Goal: Use online tool/utility: Utilize a website feature to perform a specific function

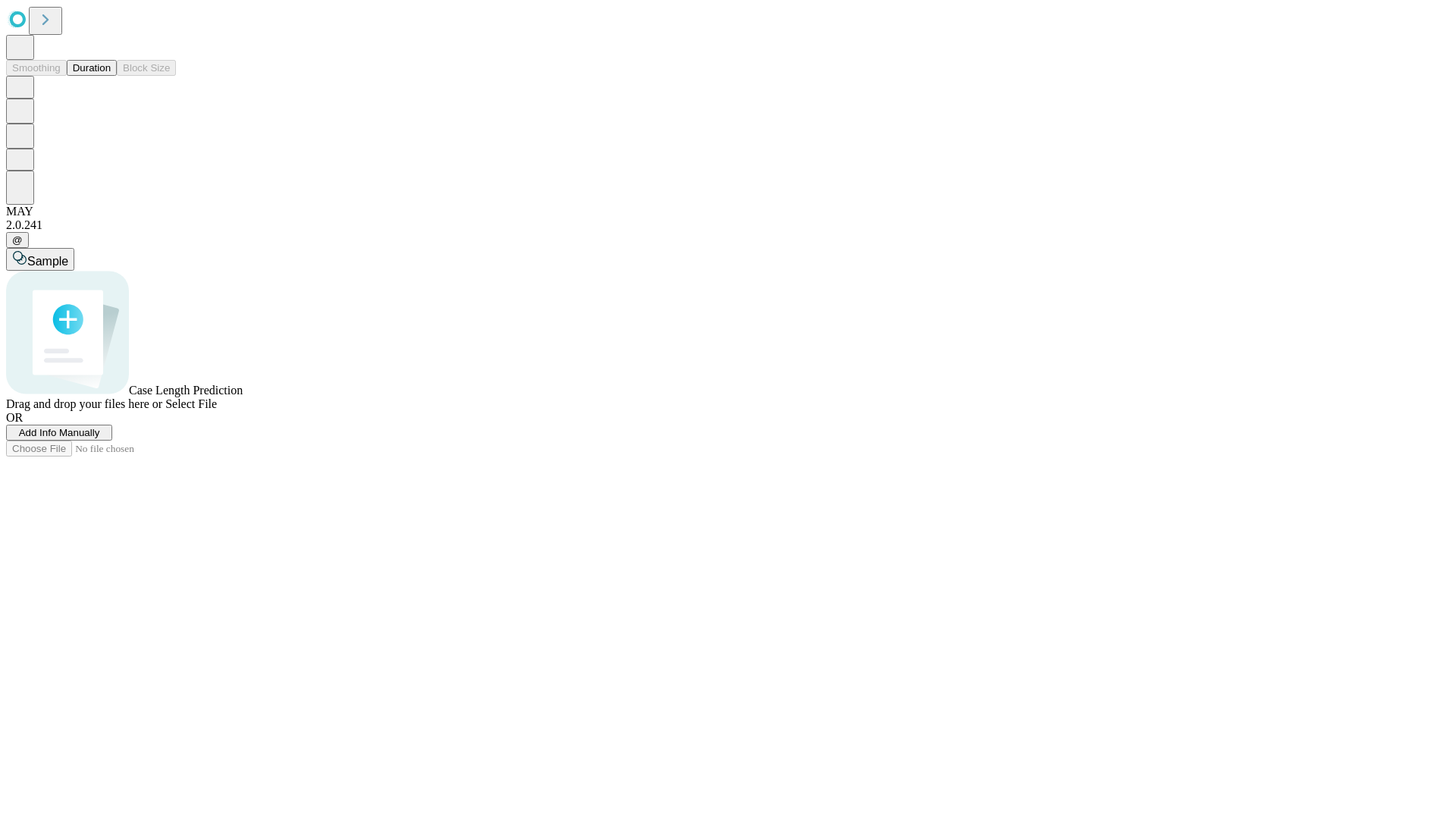
click at [111, 76] on button "Duration" at bounding box center [92, 68] width 50 height 16
click at [217, 410] on span "Select File" at bounding box center [190, 404] width 51 height 13
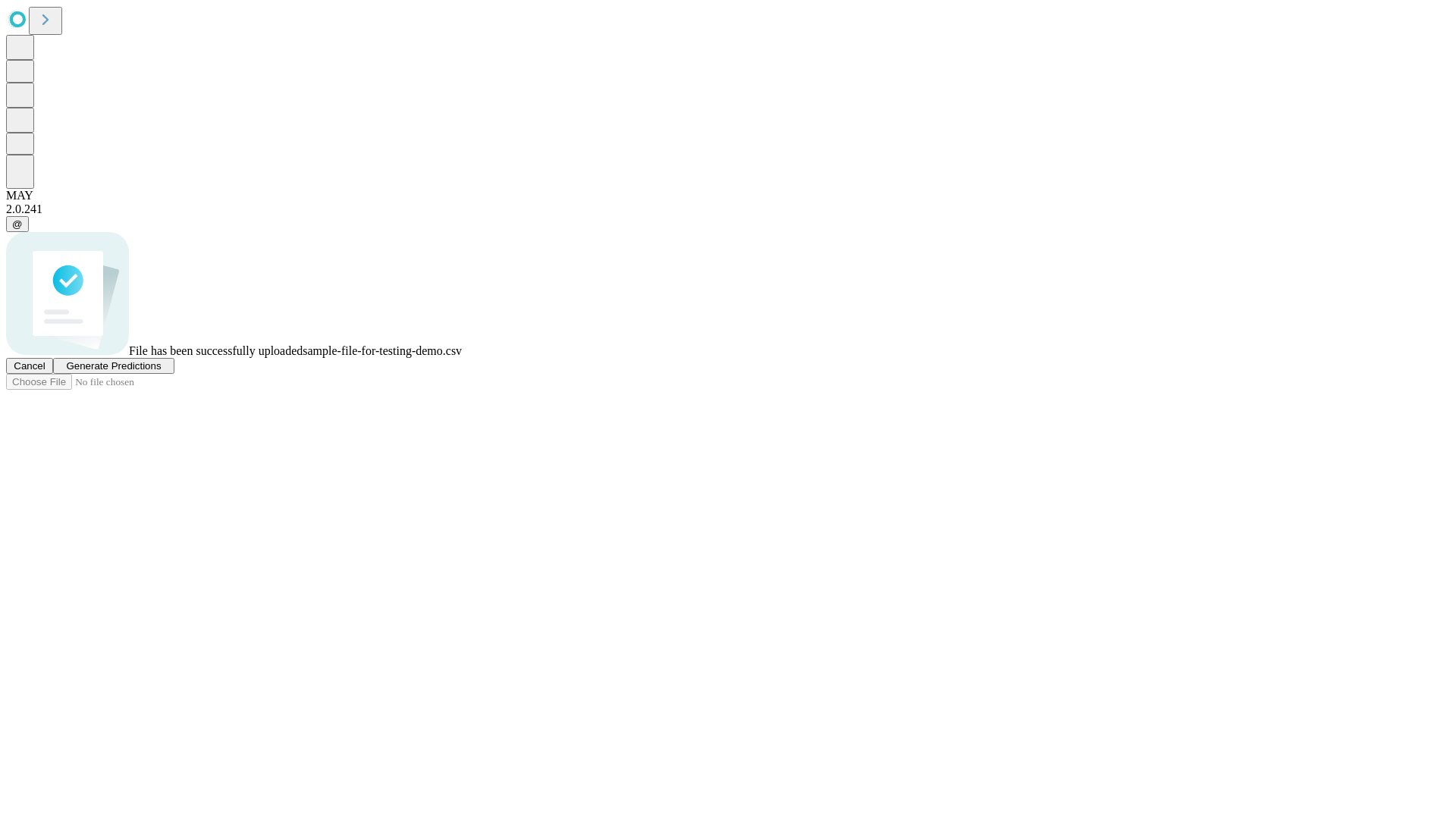
click at [161, 372] on span "Generate Predictions" at bounding box center [113, 366] width 95 height 12
